Goal: Information Seeking & Learning: Learn about a topic

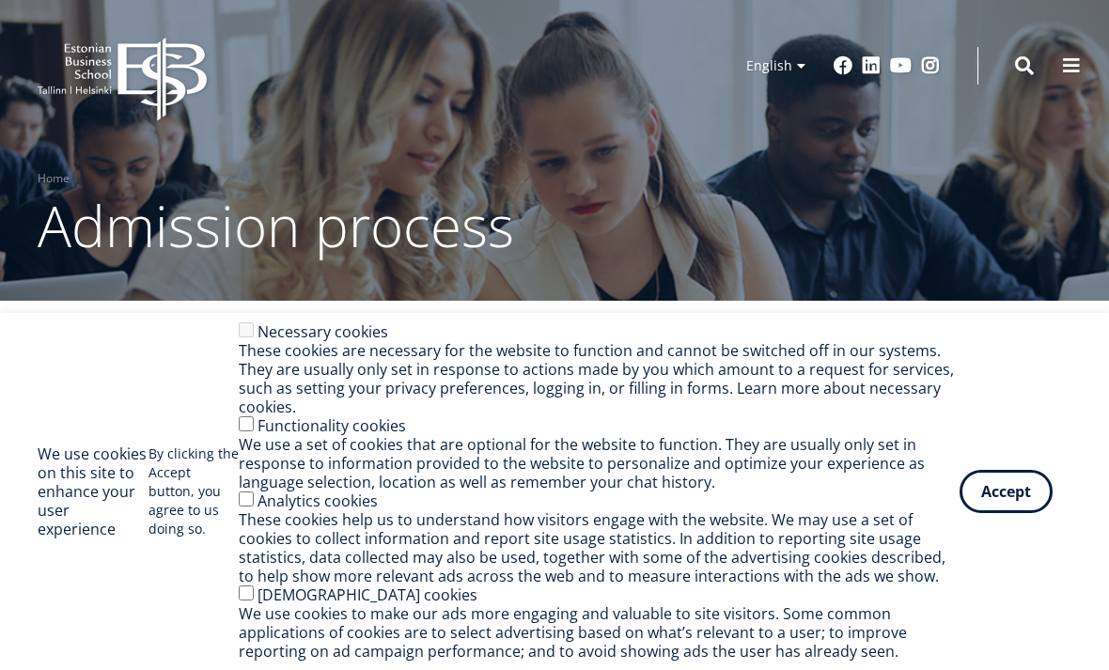
click at [993, 505] on button "Accept" at bounding box center [1005, 491] width 93 height 43
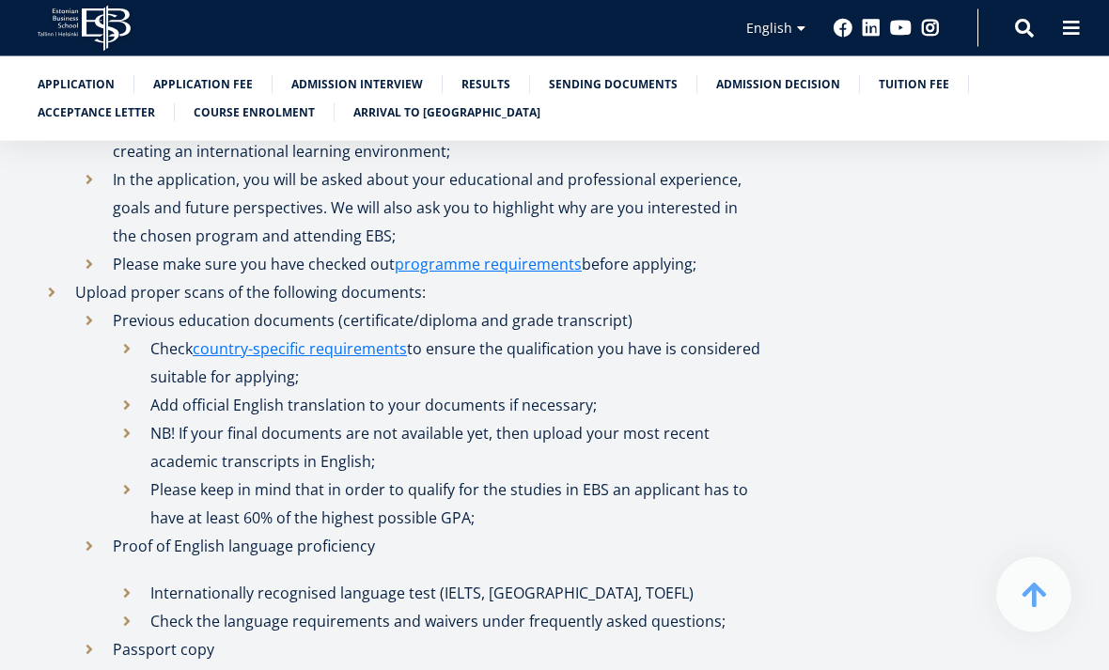
scroll to position [1094, 0]
click at [511, 260] on link "programme requirements" at bounding box center [488, 264] width 187 height 28
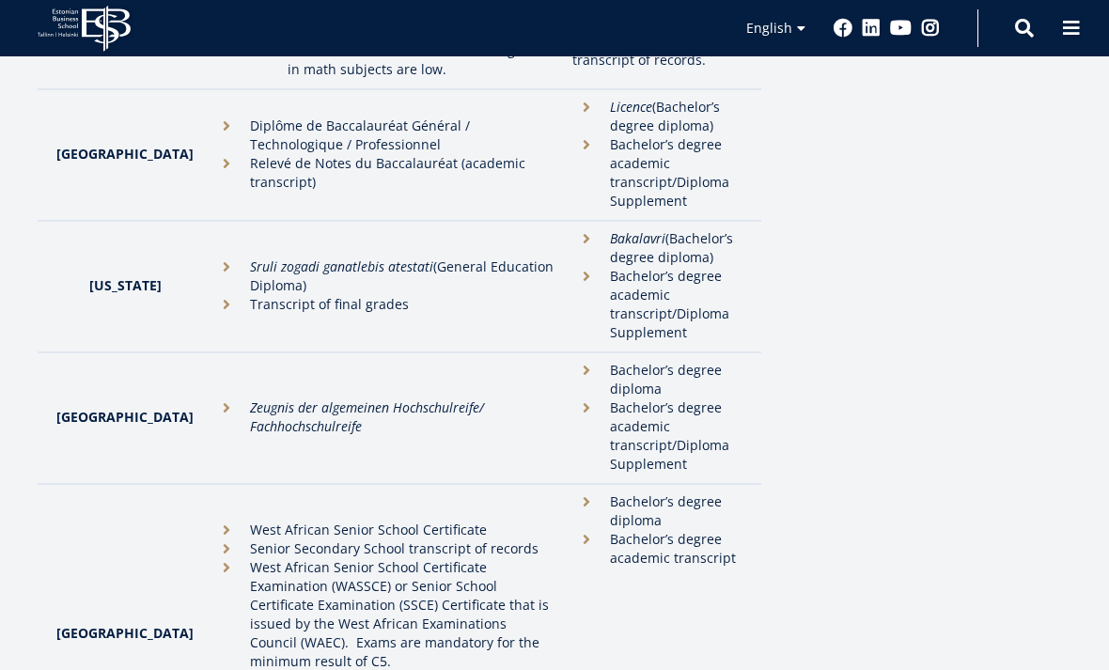
scroll to position [3319, 0]
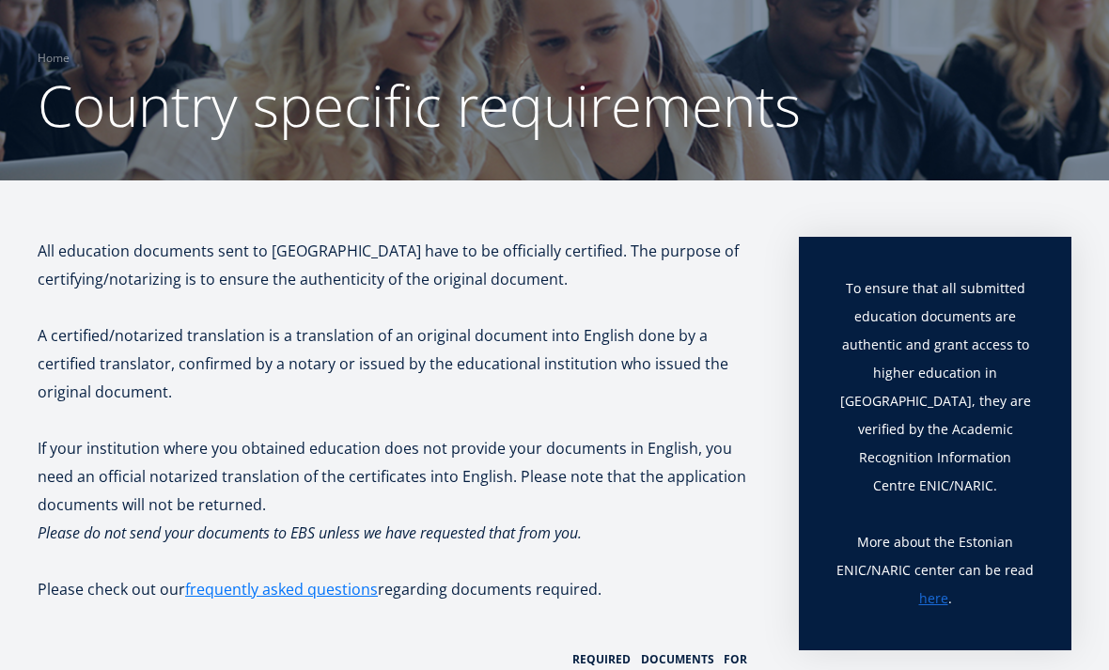
scroll to position [0, 0]
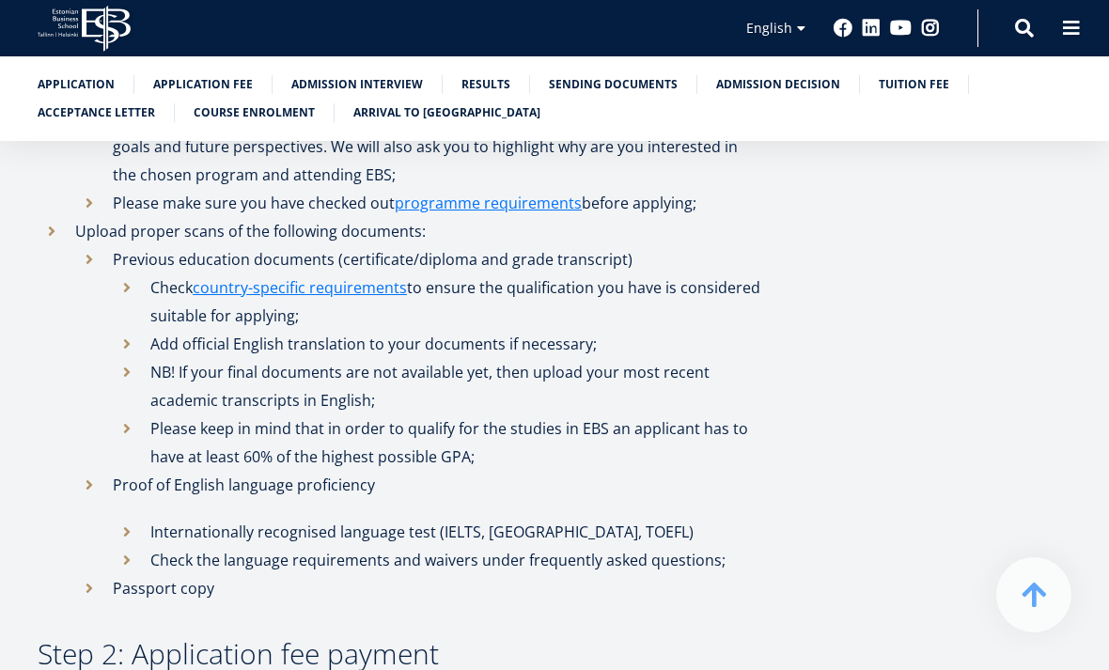
click at [878, 85] on link "Tuition fee" at bounding box center [913, 84] width 70 height 19
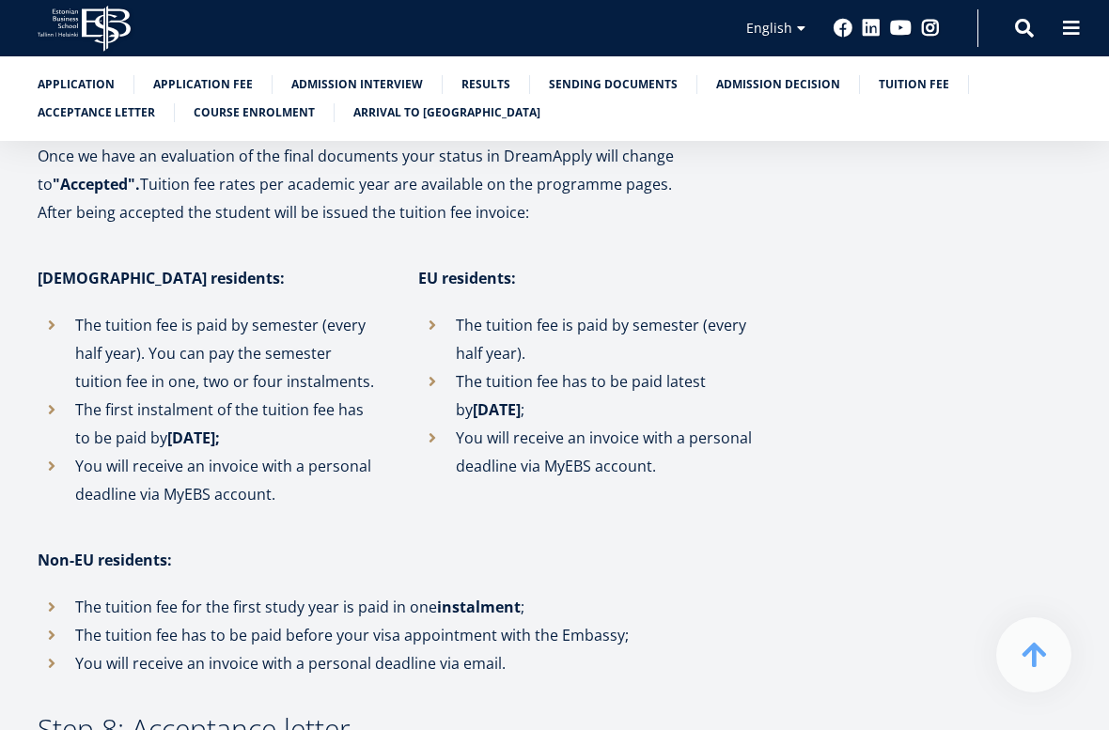
scroll to position [4528, 0]
